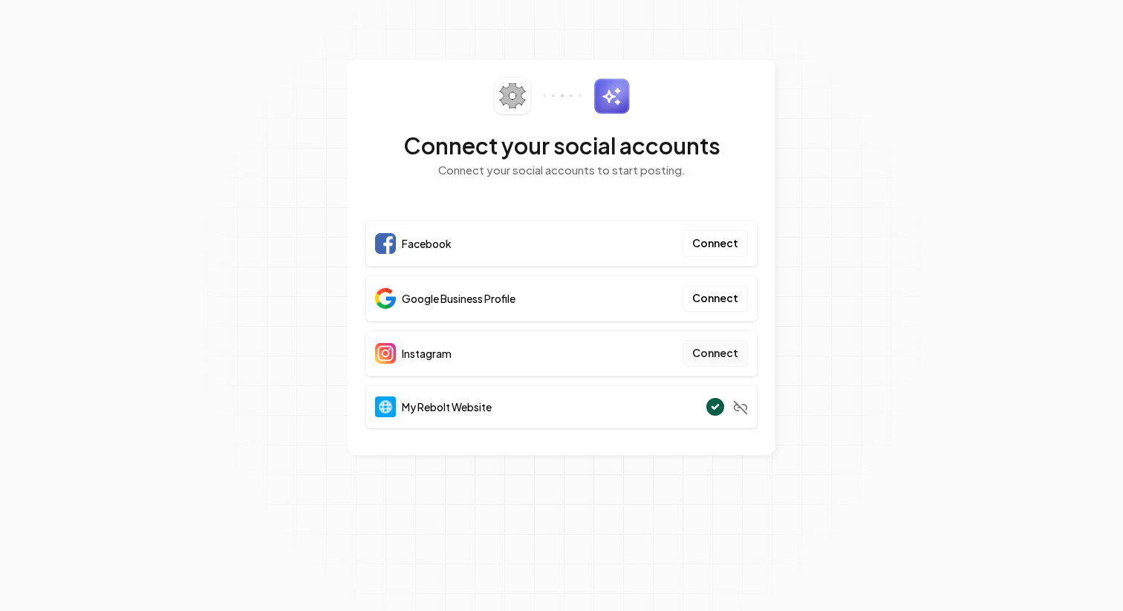
click at [714, 351] on button "Connect" at bounding box center [715, 353] width 65 height 27
click at [727, 303] on button "Connect" at bounding box center [715, 298] width 65 height 27
click at [714, 299] on button "Connect" at bounding box center [715, 298] width 65 height 27
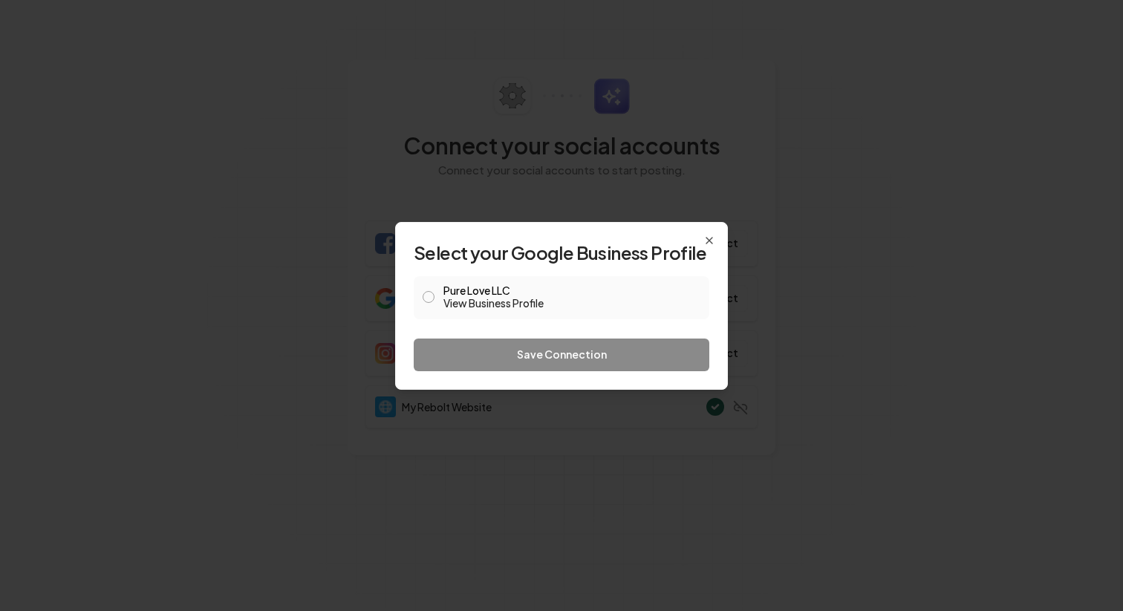
click at [458, 290] on label "Pure Love LLC View Business Profile" at bounding box center [571, 297] width 257 height 25
click at [434, 291] on button "Pure Love LLC View Business Profile" at bounding box center [429, 297] width 12 height 12
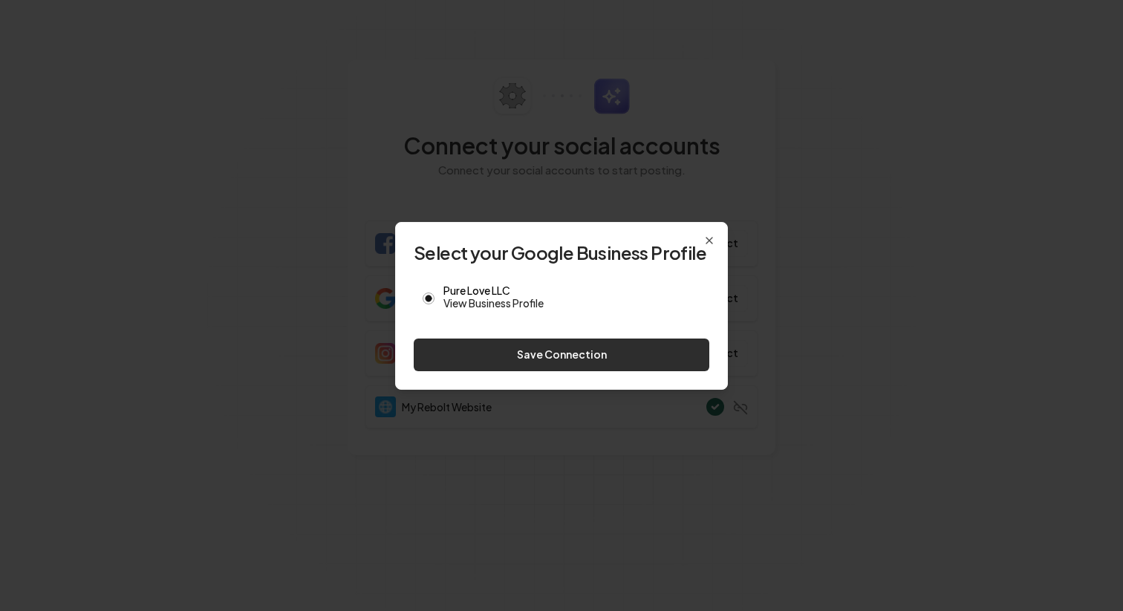
click at [547, 353] on button "Save Connection" at bounding box center [562, 355] width 296 height 33
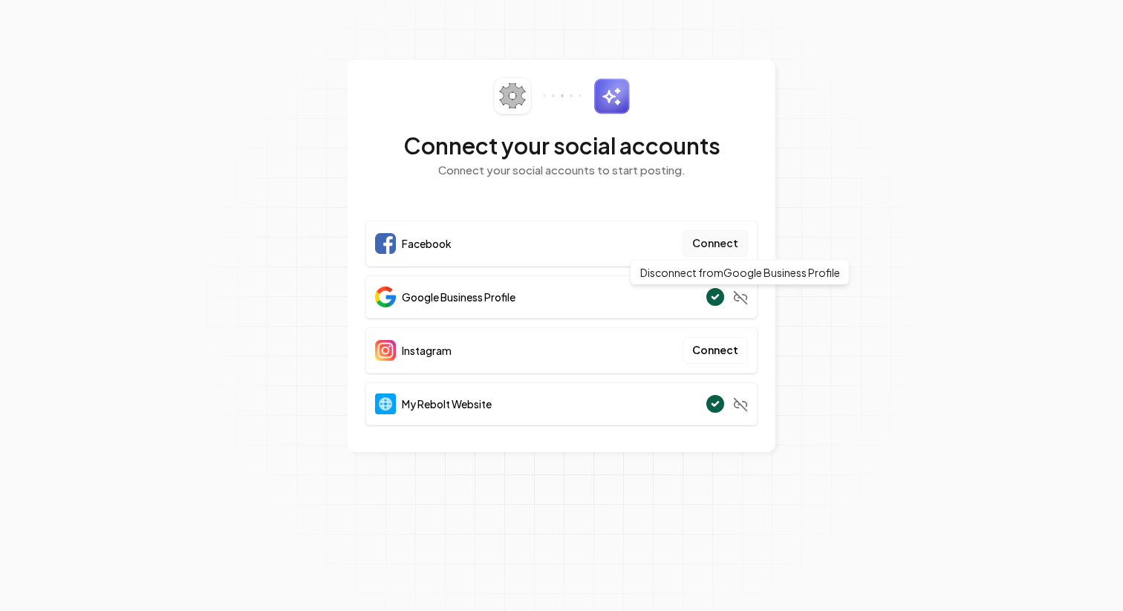
click at [717, 238] on button "Connect" at bounding box center [715, 243] width 65 height 27
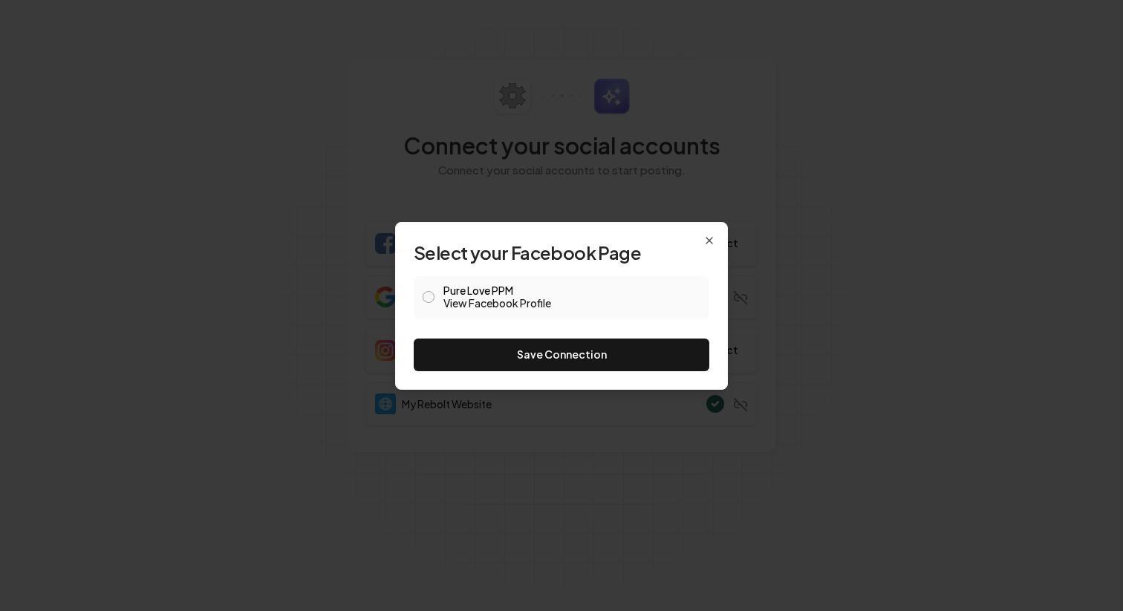
click at [560, 298] on link "View Facebook Profile" at bounding box center [571, 303] width 257 height 15
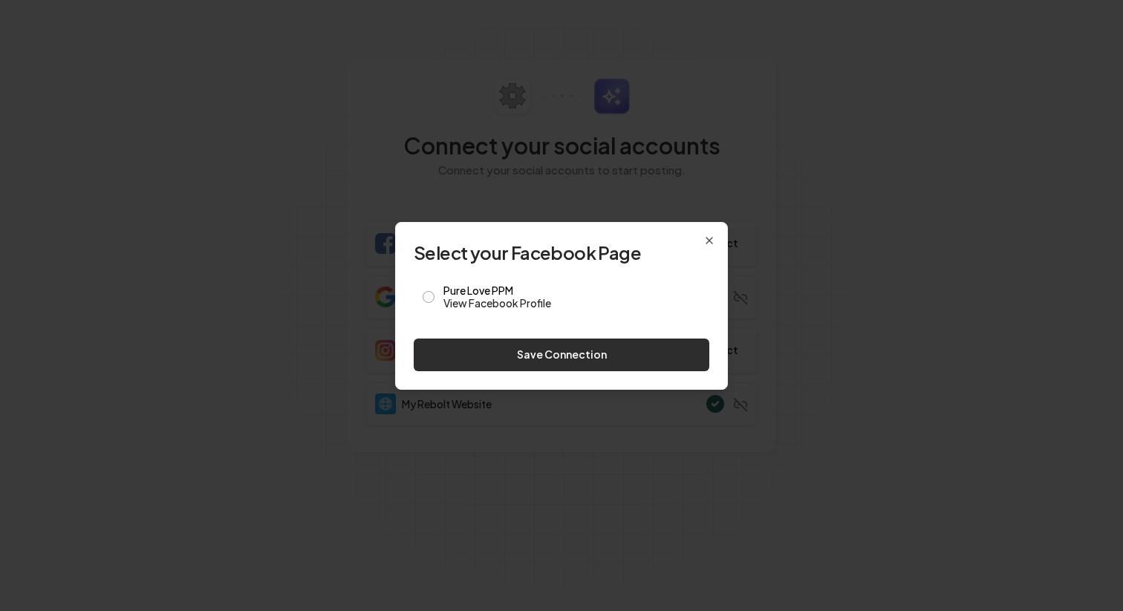
click at [552, 356] on button "Save Connection" at bounding box center [562, 355] width 296 height 33
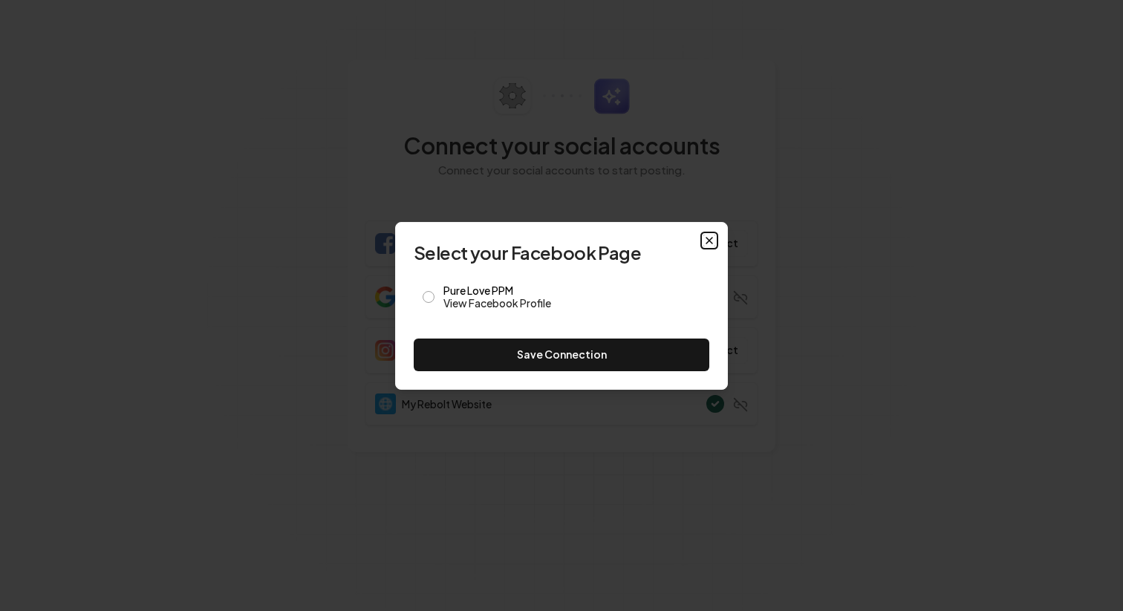
click at [708, 238] on icon "button" at bounding box center [709, 241] width 12 height 12
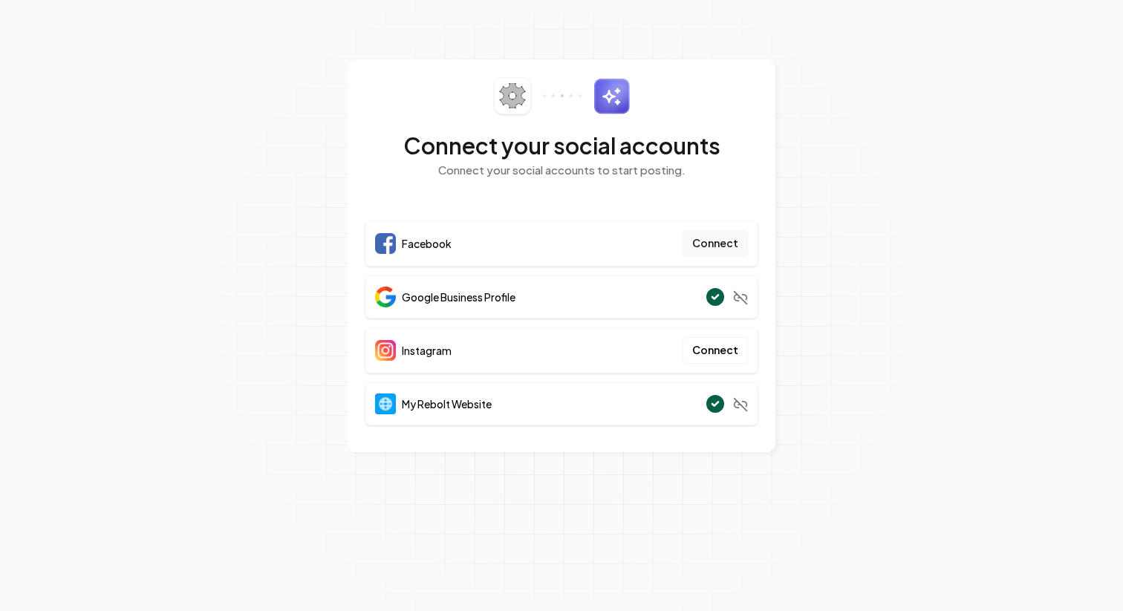
click at [718, 244] on button "Connect" at bounding box center [715, 243] width 65 height 27
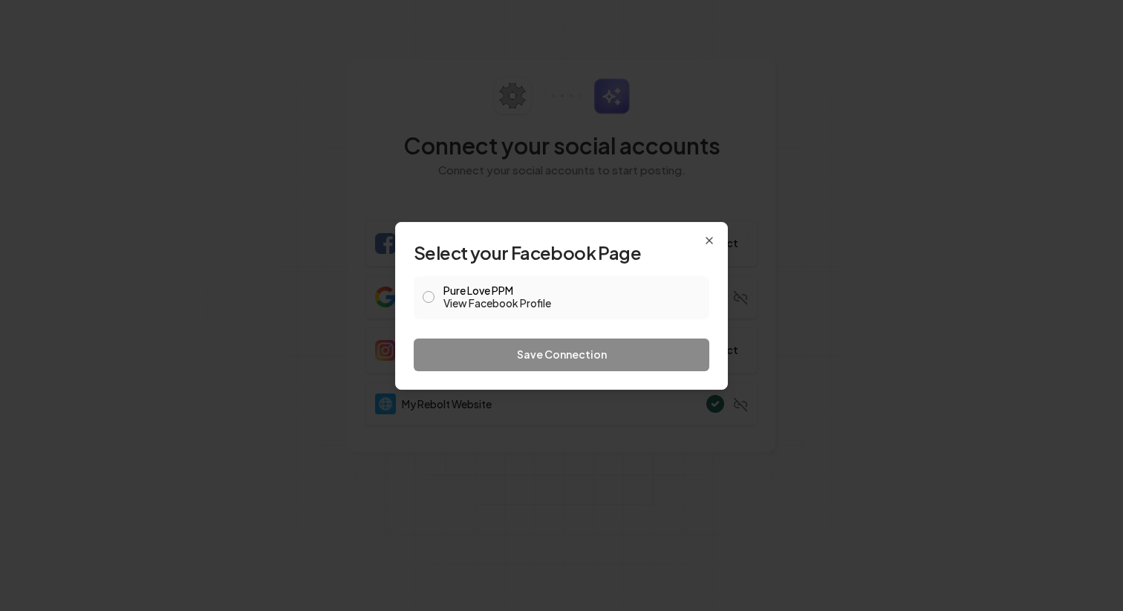
click at [429, 300] on button "Pure Love PPM View Facebook Profile" at bounding box center [429, 297] width 12 height 12
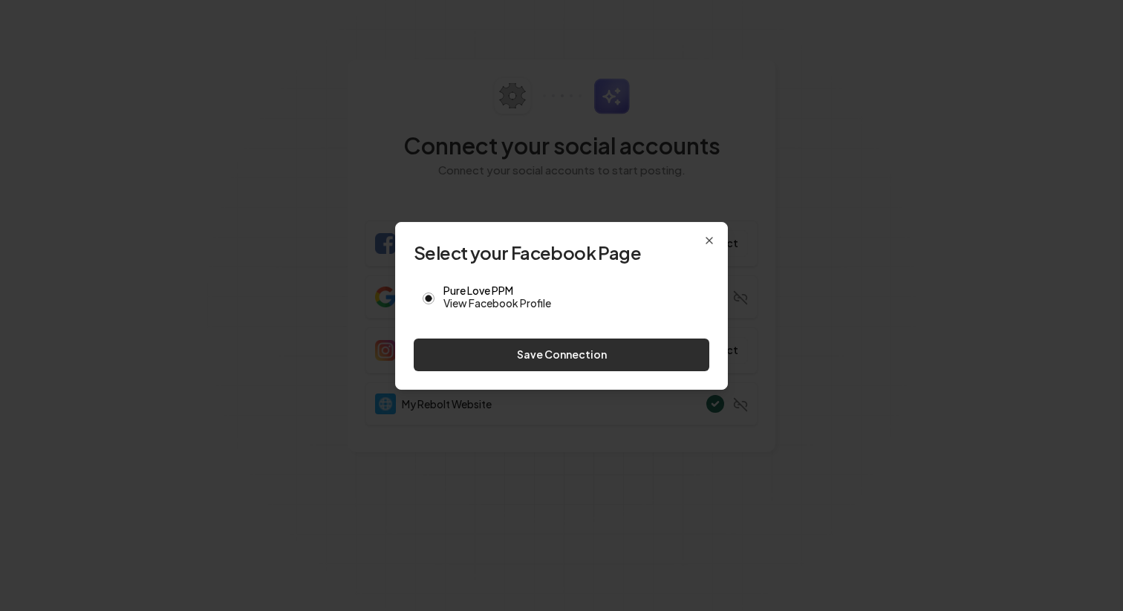
click at [507, 365] on button "Save Connection" at bounding box center [562, 355] width 296 height 33
